Goal: Download file/media

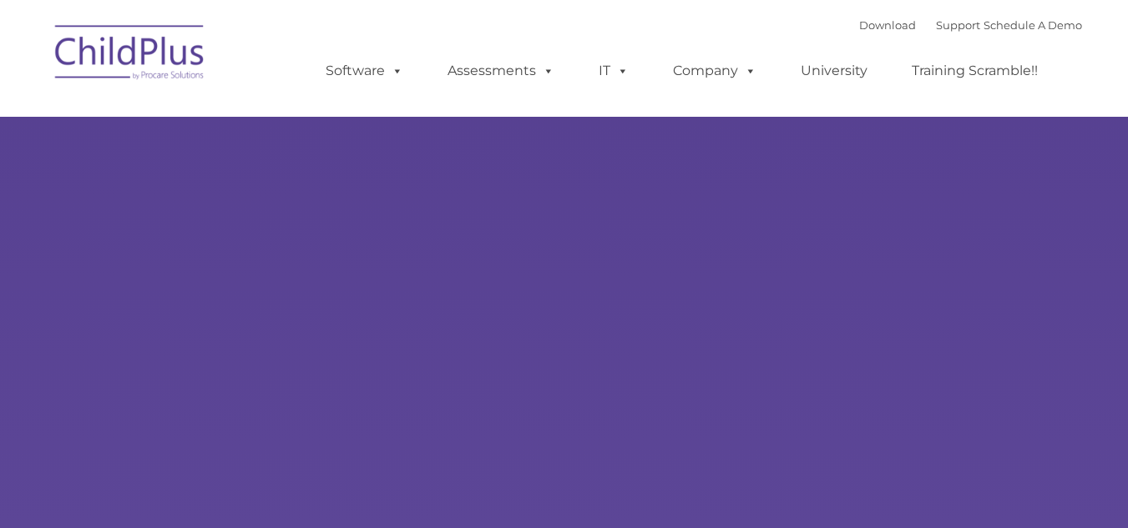
select select "MEDIUM"
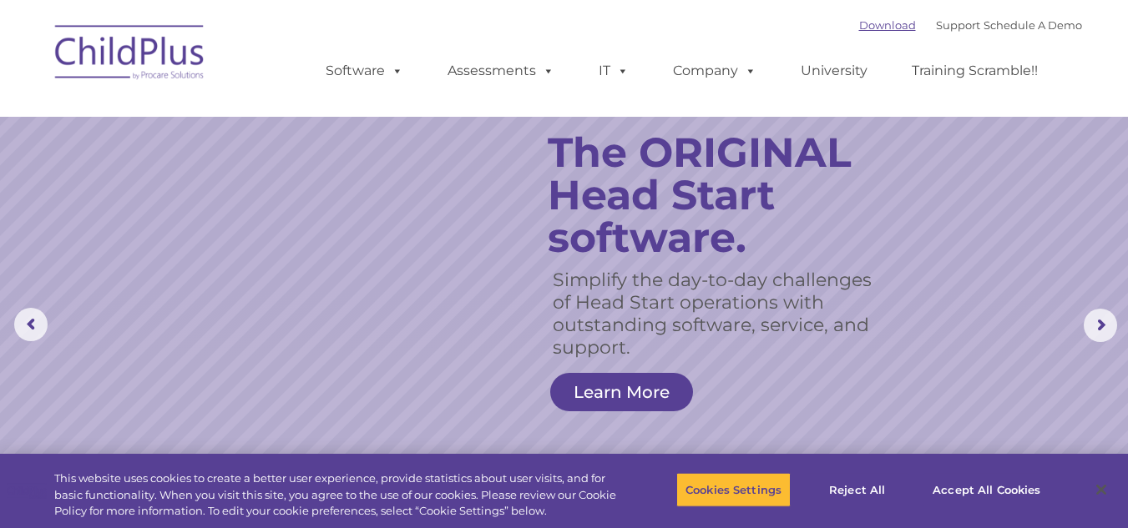
click at [871, 25] on link "Download" at bounding box center [887, 24] width 57 height 13
click at [859, 21] on link "Download" at bounding box center [887, 24] width 57 height 13
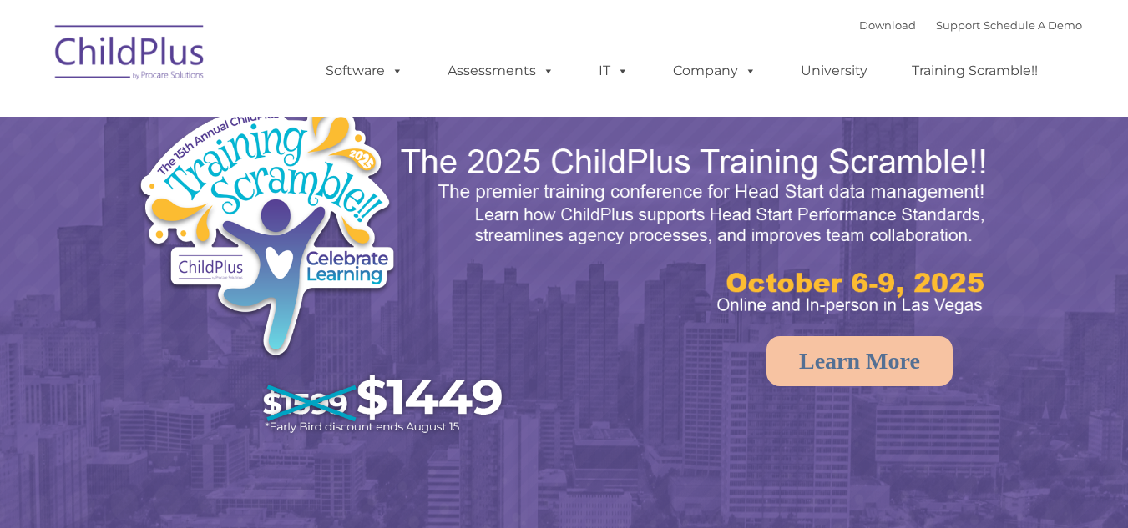
select select "MEDIUM"
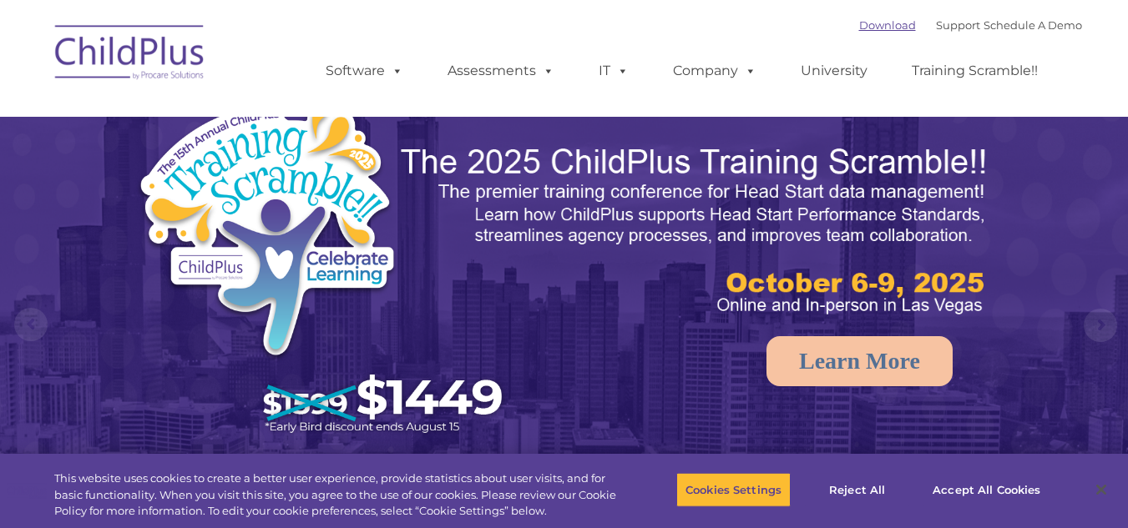
click at [863, 24] on link "Download" at bounding box center [887, 24] width 57 height 13
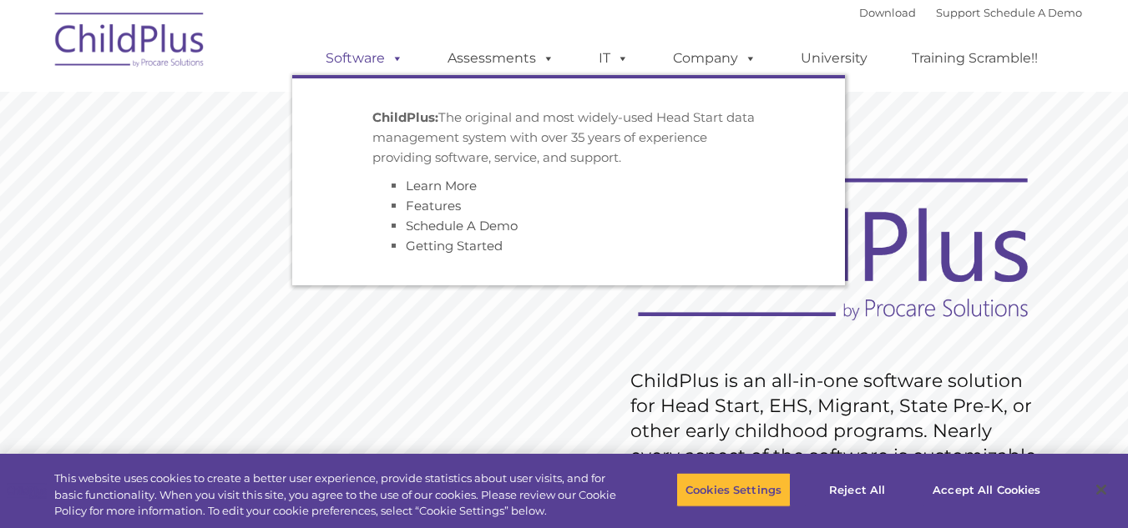
click at [405, 57] on link "Software" at bounding box center [364, 58] width 111 height 33
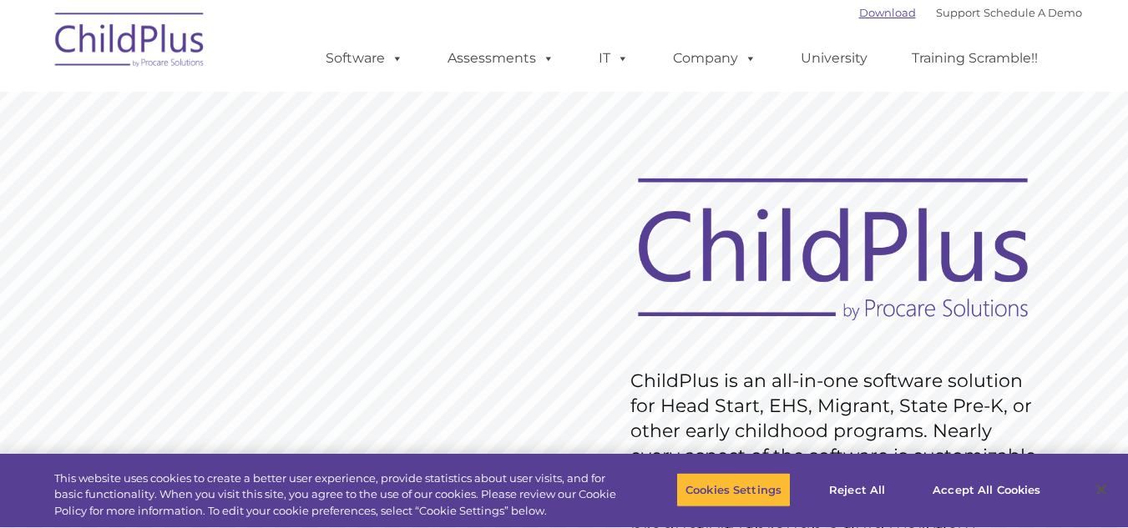
click at [871, 8] on link "Download" at bounding box center [887, 12] width 57 height 13
